Goal: Task Accomplishment & Management: Manage account settings

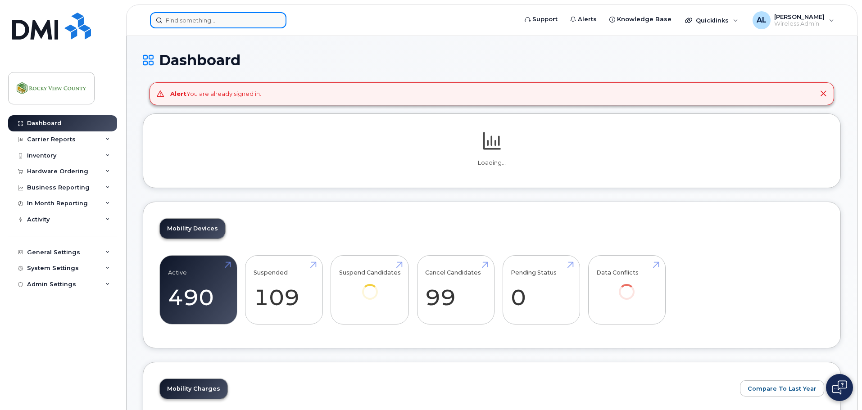
click at [195, 19] on input at bounding box center [218, 20] width 136 height 16
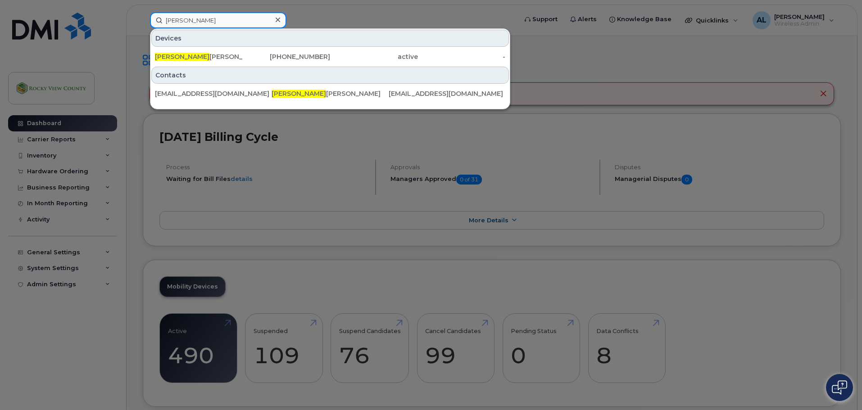
type input "peter"
click at [243, 50] on div "Peter Sontrop" at bounding box center [287, 57] width 88 height 16
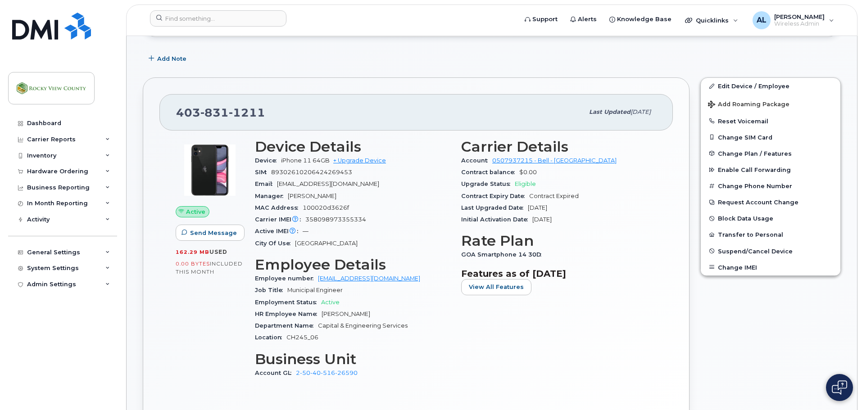
scroll to position [134, 0]
click at [730, 85] on link "Edit Device / Employee" at bounding box center [771, 85] width 140 height 16
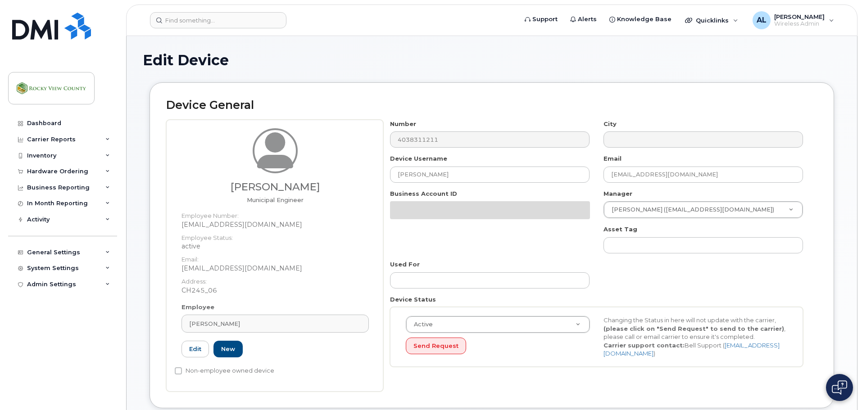
select select "29629336"
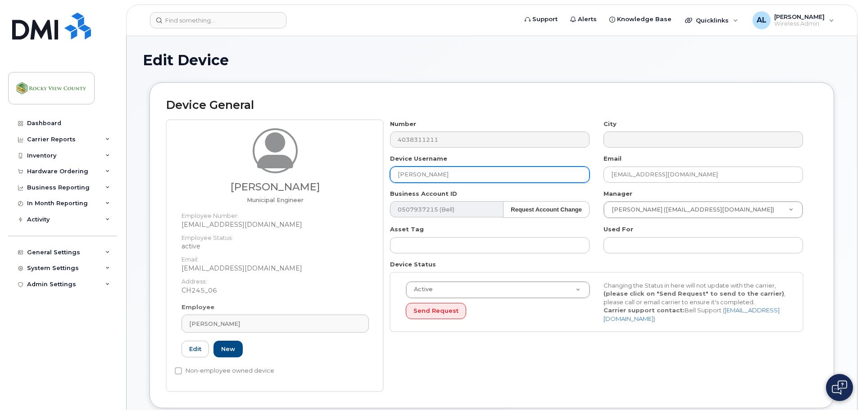
drag, startPoint x: 469, startPoint y: 177, endPoint x: 274, endPoint y: 164, distance: 195.0
click at [273, 167] on div "Peter Sontrop Municipal Engineer Employee Number: psontrop@rockyview.ca Employe…" at bounding box center [491, 256] width 651 height 272
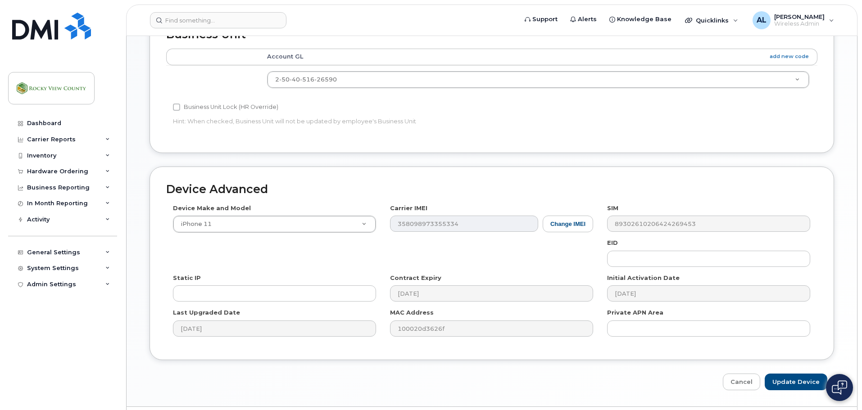
scroll to position [436, 0]
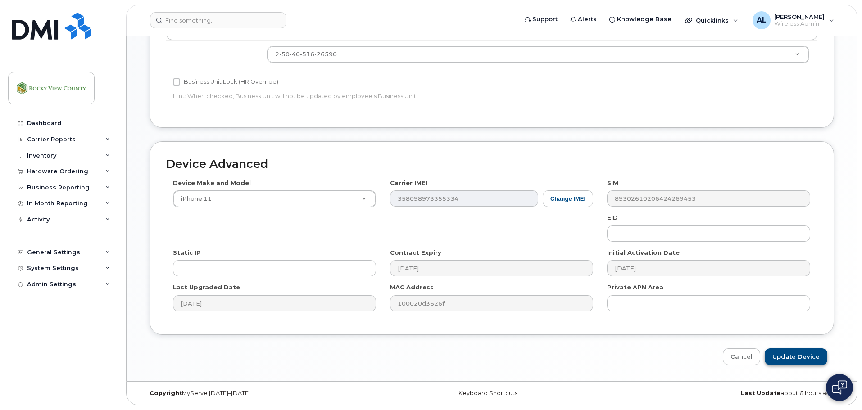
type input "Vacant Engineering"
click at [790, 351] on input "Update Device" at bounding box center [796, 357] width 63 height 17
type input "Saving..."
